Goal: Information Seeking & Learning: Check status

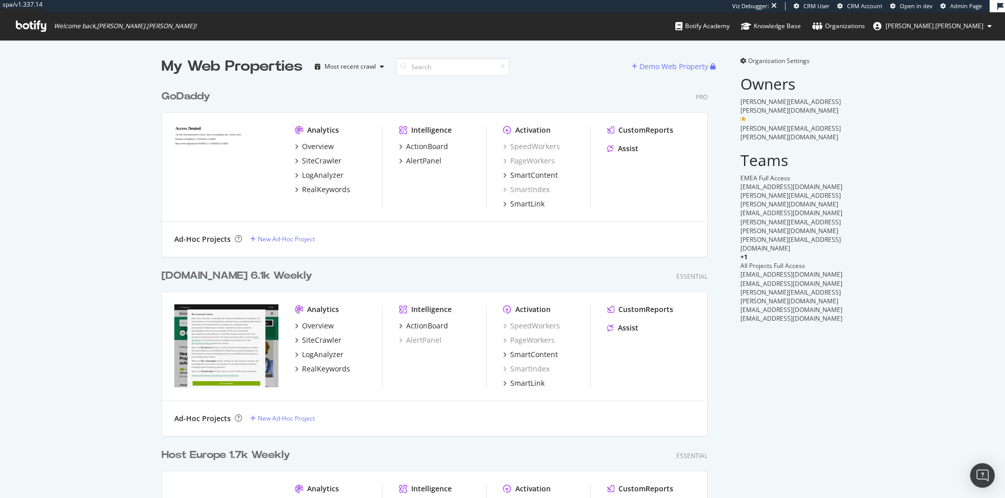
scroll to position [732, 554]
click at [319, 175] on div "LogAnalyzer" at bounding box center [323, 175] width 42 height 10
